Goal: Information Seeking & Learning: Find specific fact

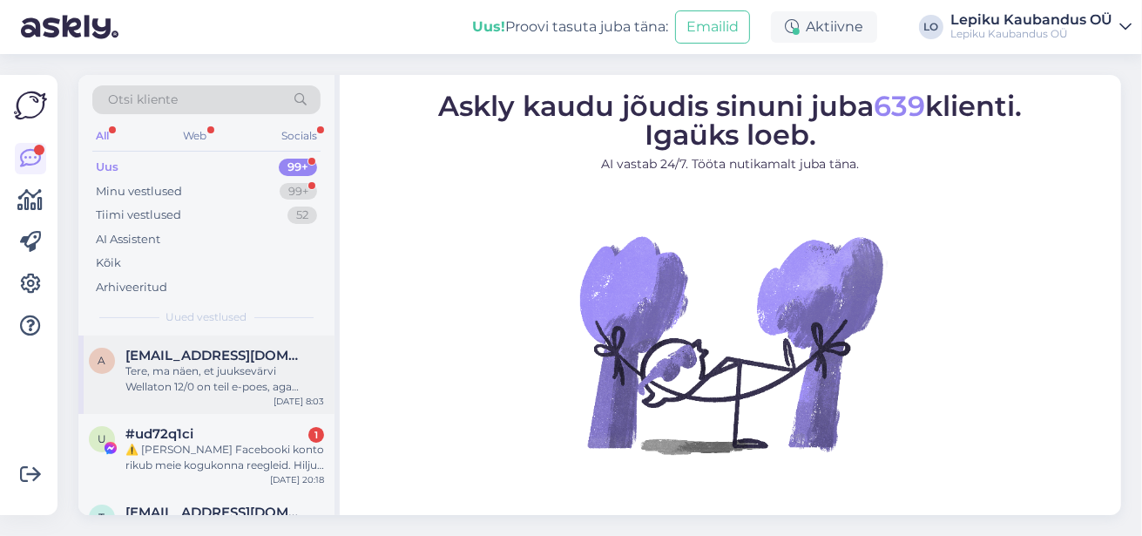
click at [267, 342] on div "a [EMAIL_ADDRESS][DOMAIN_NAME] Tere, ma näen, et juuksevärvi Wellaton 12/0 on t…" at bounding box center [206, 374] width 256 height 78
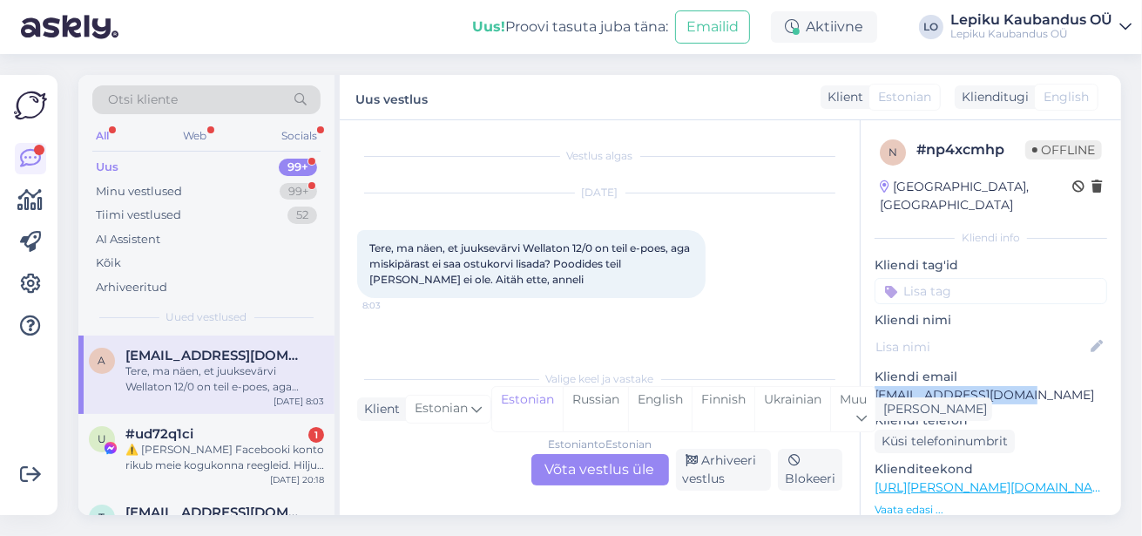
drag, startPoint x: 1023, startPoint y: 376, endPoint x: 875, endPoint y: 378, distance: 148.1
click at [875, 386] on p "[EMAIL_ADDRESS][DOMAIN_NAME]" at bounding box center [991, 395] width 233 height 18
copy p "[EMAIL_ADDRESS][DOMAIN_NAME]"
click at [951, 479] on link "[URL][PERSON_NAME][DOMAIN_NAME]" at bounding box center [995, 487] width 240 height 16
